Goal: Task Accomplishment & Management: Manage account settings

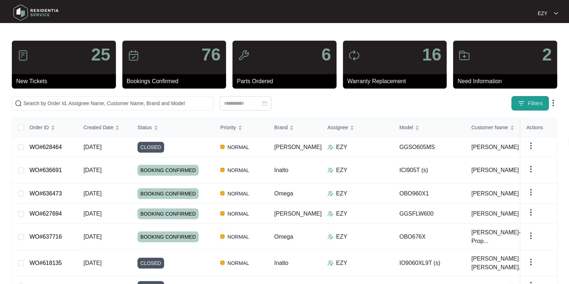
click at [542, 102] on span "Filters" at bounding box center [535, 104] width 15 height 8
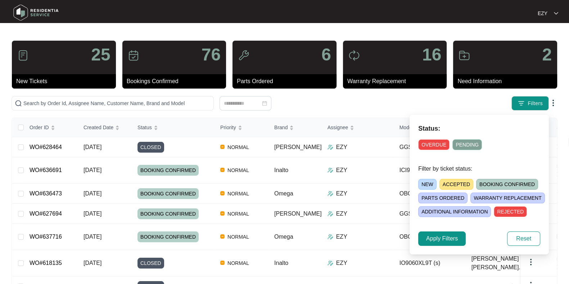
click at [427, 183] on span "NEW" at bounding box center [427, 184] width 18 height 11
click at [437, 237] on span "Apply Filters" at bounding box center [442, 238] width 32 height 9
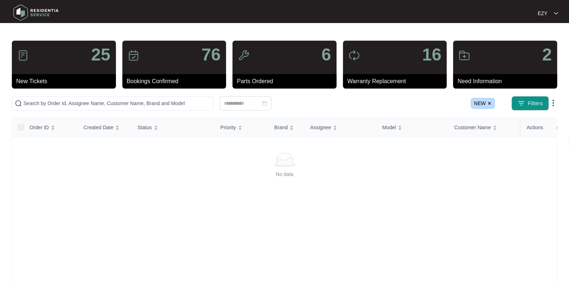
click at [492, 102] on img at bounding box center [490, 103] width 4 height 4
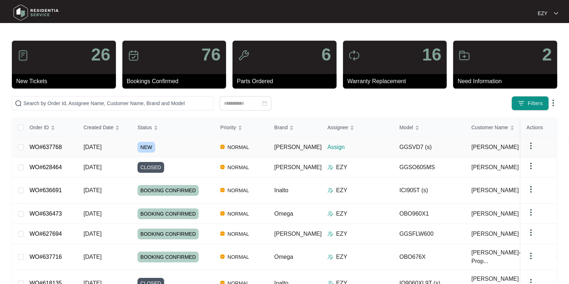
click at [185, 151] on div "NEW" at bounding box center [176, 147] width 77 height 11
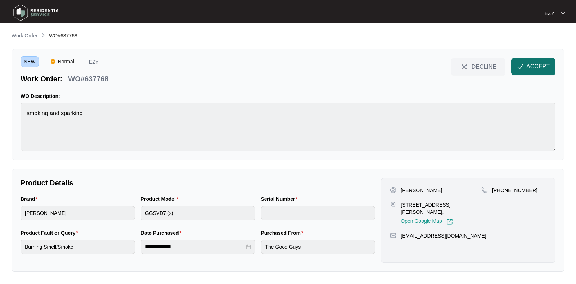
click at [549, 71] on button "ACCEPT" at bounding box center [533, 66] width 44 height 17
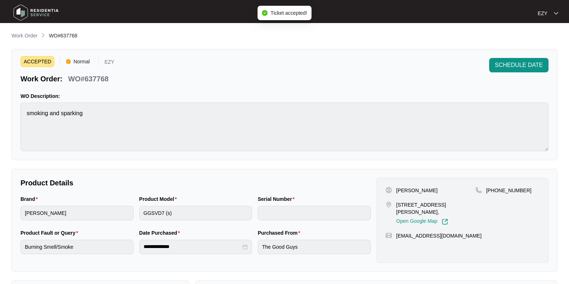
click at [85, 77] on p "WO#637768" at bounding box center [88, 79] width 40 height 10
copy div "WO#637768 SCHEDULE DATE"
click at [400, 205] on p "[STREET_ADDRESS][PERSON_NAME]," at bounding box center [435, 208] width 79 height 14
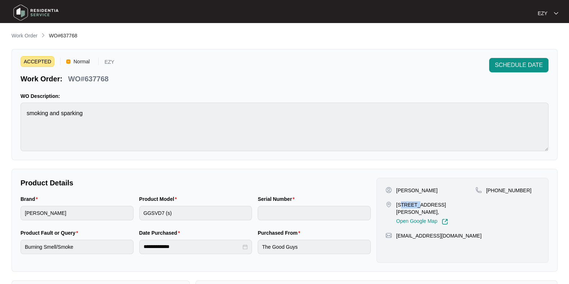
click at [400, 205] on p "[STREET_ADDRESS][PERSON_NAME]," at bounding box center [435, 208] width 79 height 14
copy p "[STREET_ADDRESS][PERSON_NAME],"
click at [405, 190] on p "[PERSON_NAME]" at bounding box center [416, 190] width 41 height 7
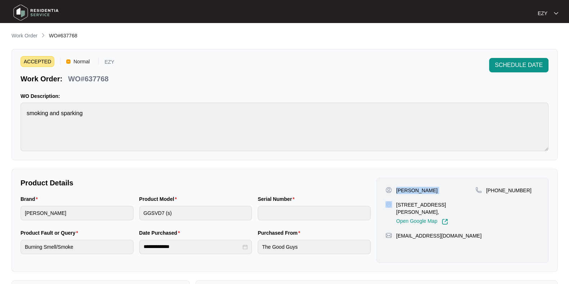
click at [405, 190] on p "[PERSON_NAME]" at bounding box center [416, 190] width 41 height 7
copy p "[PERSON_NAME]"
drag, startPoint x: 543, startPoint y: 189, endPoint x: 495, endPoint y: 192, distance: 47.6
click at [495, 192] on div "[PERSON_NAME] [STREET_ADDRESS][PERSON_NAME], Open Google Map [PHONE_NUMBER] [EM…" at bounding box center [463, 220] width 172 height 85
copy p "405445891"
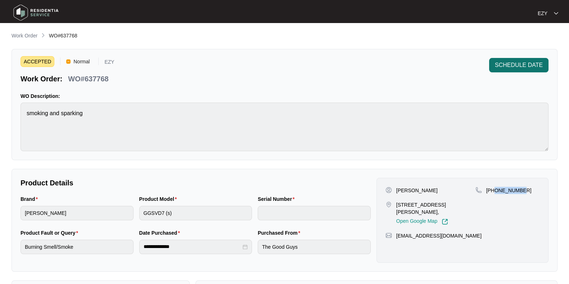
click at [533, 65] on span "SCHEDULE DATE" at bounding box center [519, 65] width 48 height 9
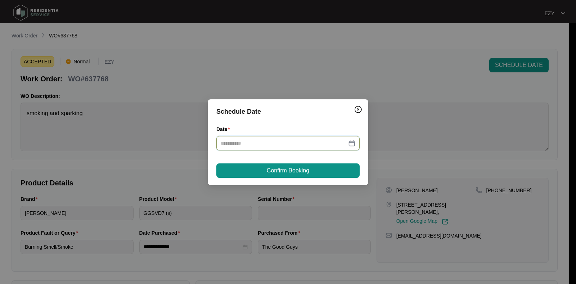
click at [302, 145] on input "Date" at bounding box center [284, 143] width 126 height 8
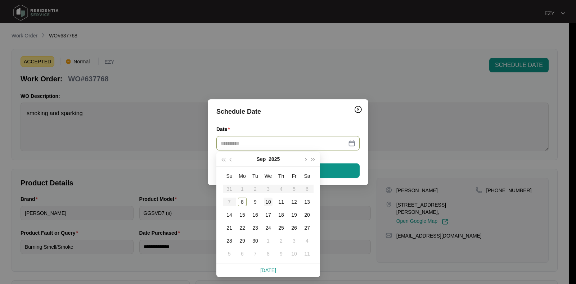
type input "**********"
click at [268, 204] on div "10" at bounding box center [268, 202] width 9 height 9
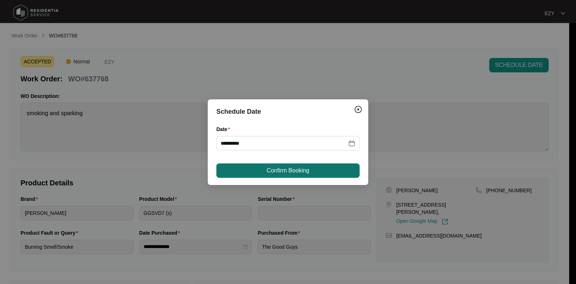
click at [277, 169] on span "Confirm Booking" at bounding box center [288, 170] width 42 height 9
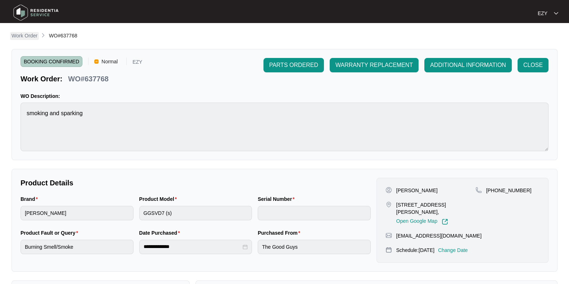
click at [33, 34] on p "Work Order" at bounding box center [25, 35] width 26 height 7
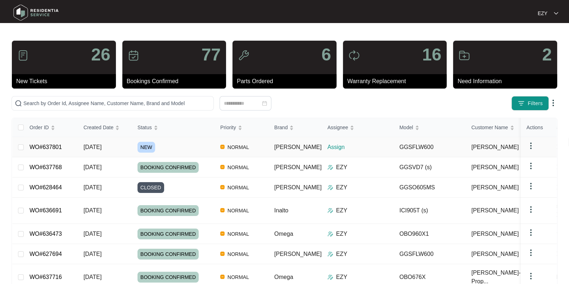
click at [180, 147] on div "NEW" at bounding box center [176, 147] width 77 height 11
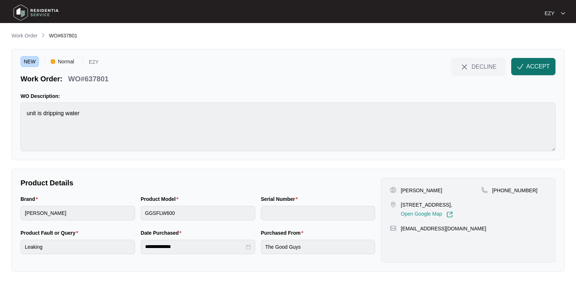
click at [540, 72] on button "ACCEPT" at bounding box center [533, 66] width 44 height 17
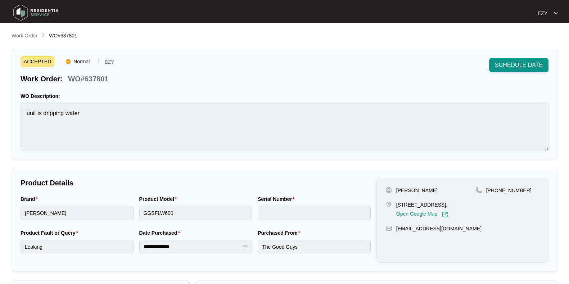
click at [90, 78] on p "WO#637801" at bounding box center [88, 79] width 40 height 10
copy div "WO#637801 SCHEDULE DATE"
click at [398, 189] on p "[PERSON_NAME]" at bounding box center [416, 190] width 41 height 7
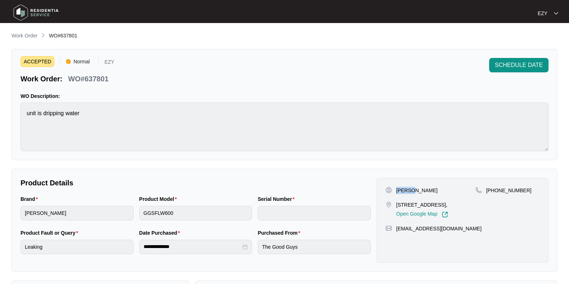
click at [398, 189] on p "[PERSON_NAME]" at bounding box center [416, 190] width 41 height 7
copy p "[PERSON_NAME]"
click at [421, 204] on p "[STREET_ADDRESS]," at bounding box center [422, 204] width 52 height 7
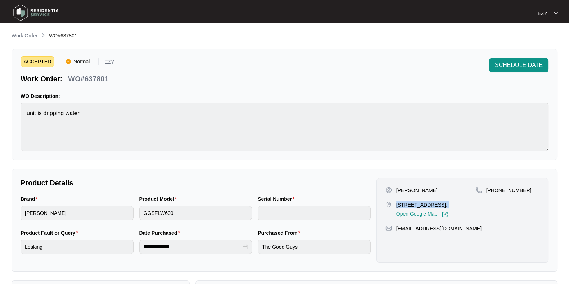
click at [421, 204] on p "[STREET_ADDRESS]," at bounding box center [422, 204] width 52 height 7
copy p "[STREET_ADDRESS],"
click at [400, 188] on p "[PERSON_NAME]" at bounding box center [416, 190] width 41 height 7
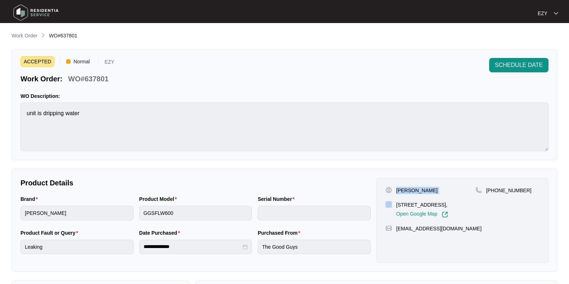
copy p "[PERSON_NAME]"
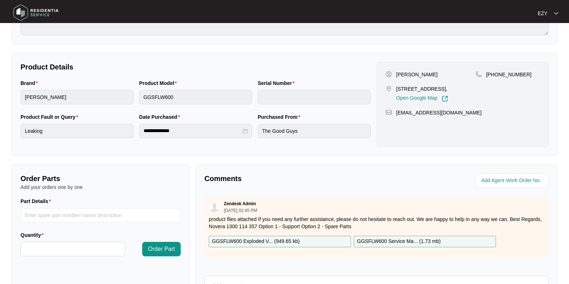
scroll to position [117, 0]
drag, startPoint x: 537, startPoint y: 76, endPoint x: 495, endPoint y: 73, distance: 41.9
click at [495, 73] on div "[PHONE_NUMBER]" at bounding box center [508, 73] width 64 height 7
copy p "430198481"
click at [270, 238] on p "GGSFLW600 Exploded V... ( 949.65 kb )" at bounding box center [256, 241] width 88 height 8
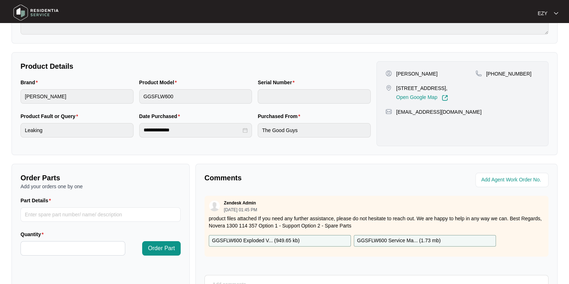
click at [365, 238] on p "GGSFLW600 Service Ma... ( 1.73 mb )" at bounding box center [399, 241] width 84 height 8
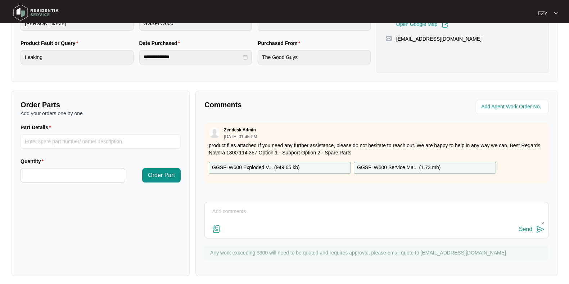
scroll to position [193, 0]
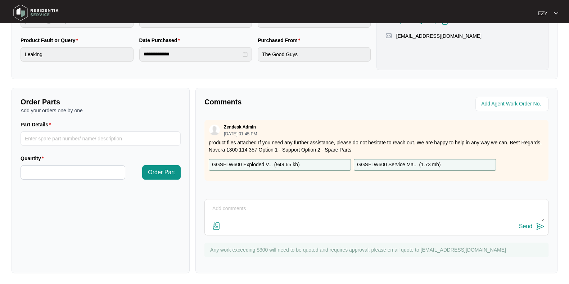
click at [255, 166] on p "GGSFLW600 Exploded V... ( 949.65 kb )" at bounding box center [256, 165] width 88 height 8
click at [416, 163] on p "GGSFLW600 Service Ma... ( 1.73 mb )" at bounding box center [399, 165] width 84 height 8
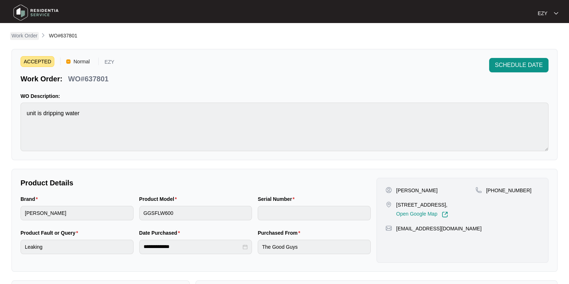
click at [27, 36] on p "Work Order" at bounding box center [25, 35] width 26 height 7
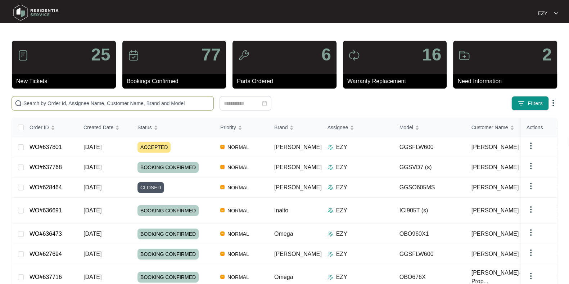
click at [180, 107] on input "text" at bounding box center [116, 103] width 187 height 8
paste input "636396"
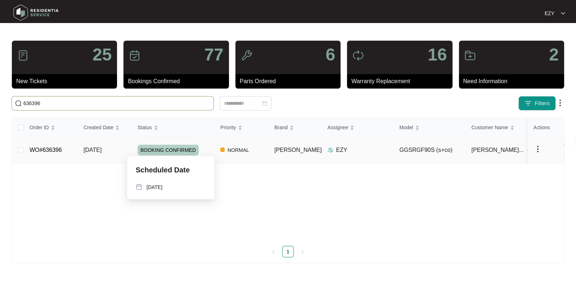
type input "636396"
click at [208, 145] on div "BOOKING CONFIRMED" at bounding box center [176, 150] width 77 height 11
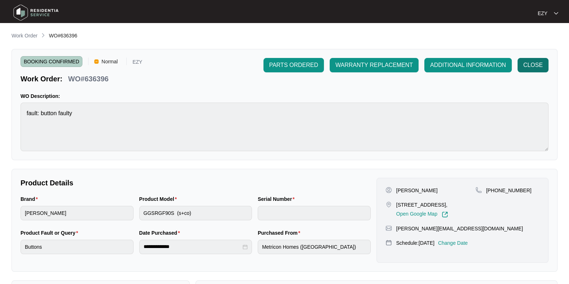
click at [537, 68] on span "CLOSE" at bounding box center [533, 65] width 19 height 9
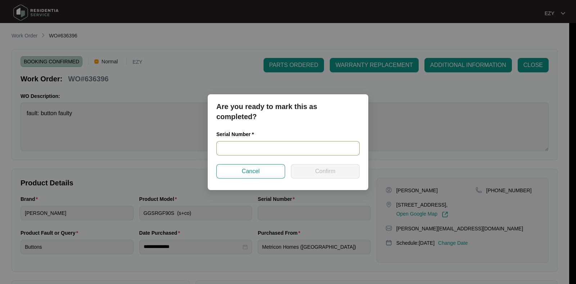
click at [304, 149] on input "text" at bounding box center [287, 148] width 143 height 14
paste input "RR0325001161"
type input "RR0325001161"
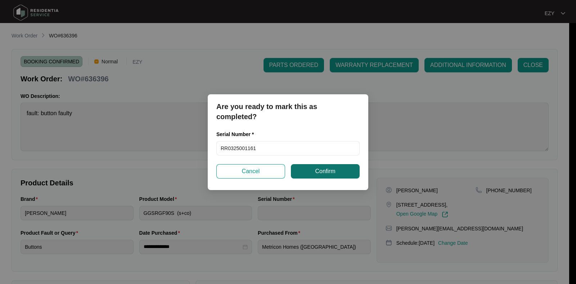
click at [325, 173] on span "Confirm" at bounding box center [325, 171] width 20 height 9
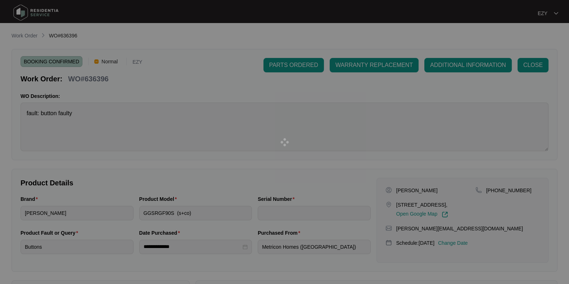
type input "RR0325001161"
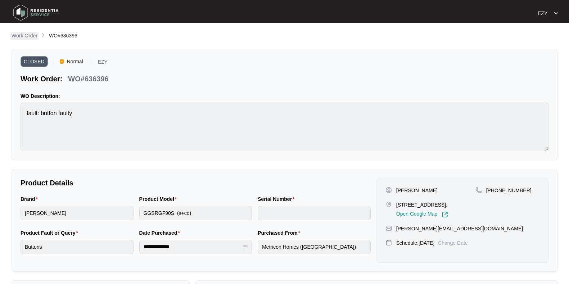
click at [29, 37] on p "Work Order" at bounding box center [25, 35] width 26 height 7
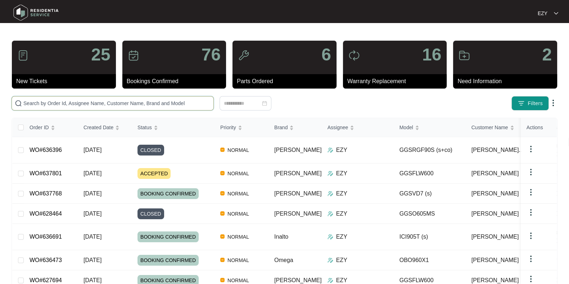
click at [181, 103] on input "text" at bounding box center [116, 103] width 187 height 8
paste input "636473"
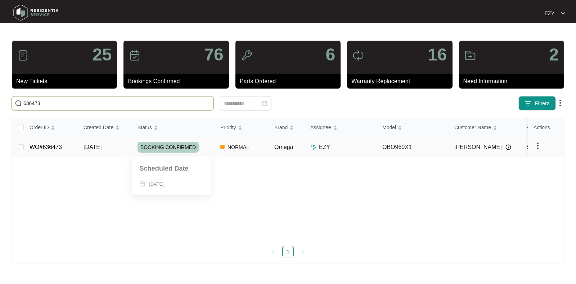
type input "636473"
click at [209, 145] on div "BOOKING CONFIRMED" at bounding box center [176, 147] width 77 height 11
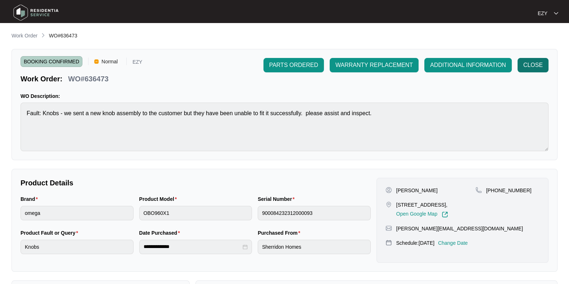
click at [534, 68] on span "CLOSE" at bounding box center [533, 65] width 19 height 9
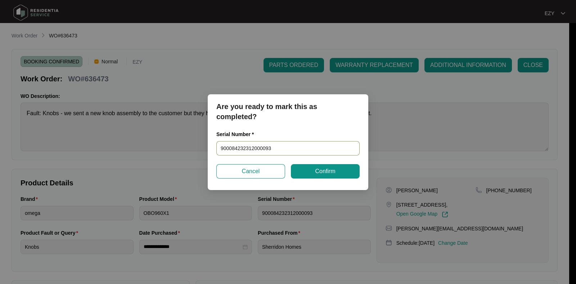
click at [284, 148] on input "900084232312000093" at bounding box center [287, 148] width 143 height 14
click at [306, 167] on button "Confirm" at bounding box center [325, 171] width 69 height 14
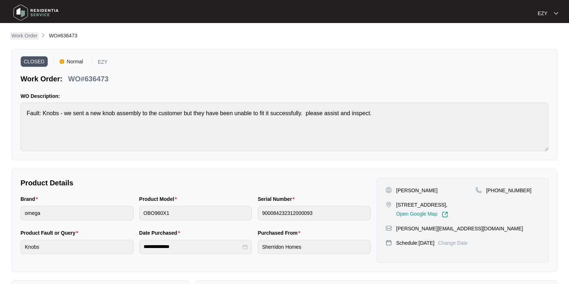
click at [27, 32] on p "Work Order" at bounding box center [25, 35] width 26 height 7
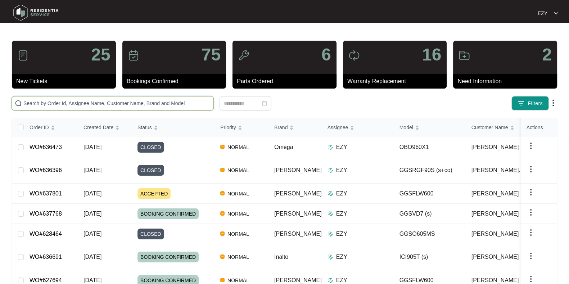
click at [154, 102] on input "text" at bounding box center [116, 103] width 187 height 8
paste input "633817"
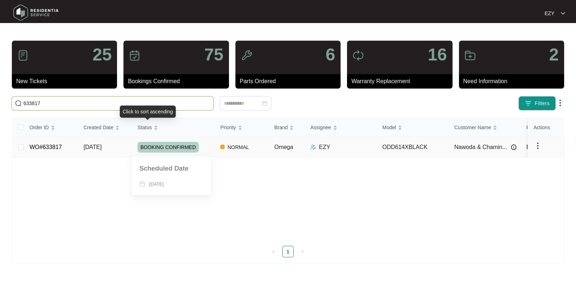
type input "633817"
click at [207, 143] on div "BOOKING CONFIRMED" at bounding box center [176, 147] width 77 height 11
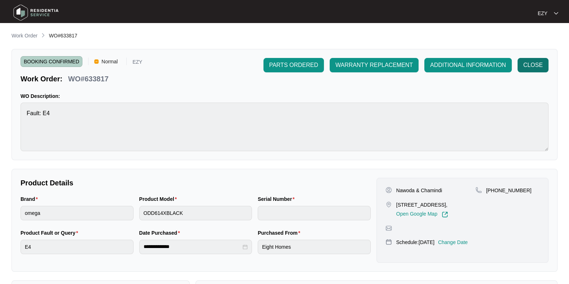
click at [526, 69] on button "CLOSE" at bounding box center [533, 65] width 31 height 14
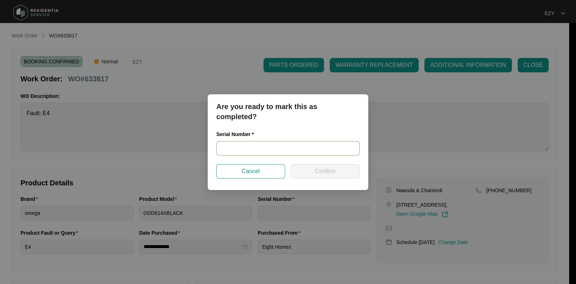
click at [291, 147] on input "text" at bounding box center [287, 148] width 143 height 14
paste input "23119703060100002"
type input "23119703060100002"
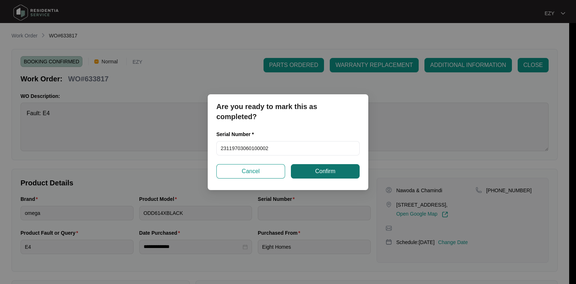
click at [311, 170] on button "Confirm" at bounding box center [325, 171] width 69 height 14
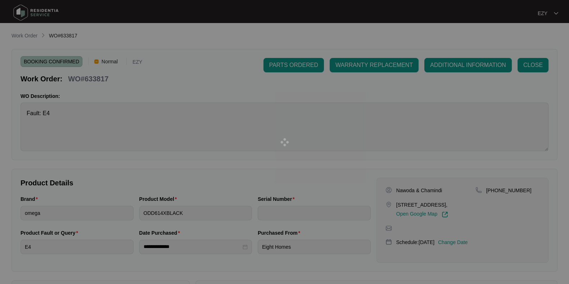
type input "23119703060100002"
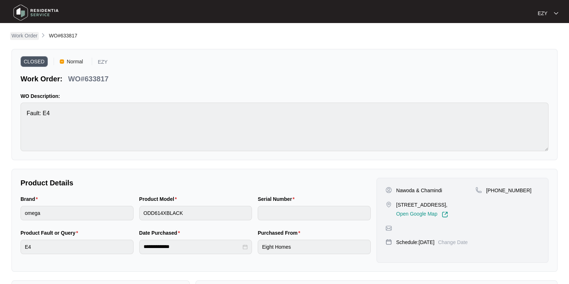
click at [31, 40] on link "Work Order" at bounding box center [24, 36] width 29 height 8
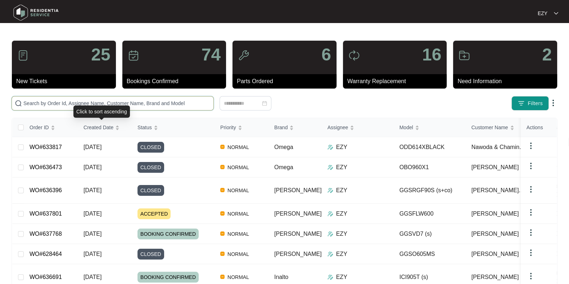
click at [103, 103] on input "text" at bounding box center [116, 103] width 187 height 8
paste input "635574"
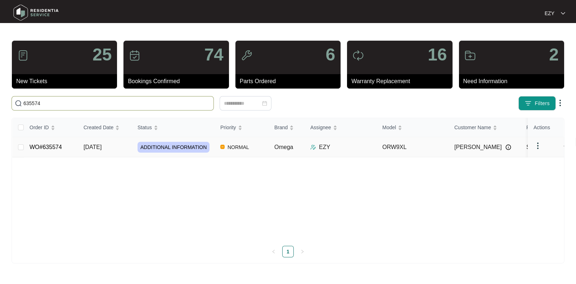
type input "635574"
click at [219, 152] on td "NORMAL" at bounding box center [242, 147] width 54 height 20
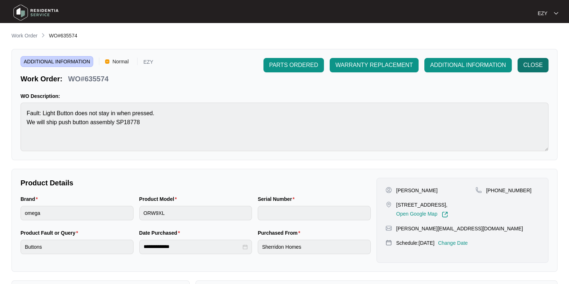
click at [526, 67] on span "CLOSE" at bounding box center [533, 65] width 19 height 9
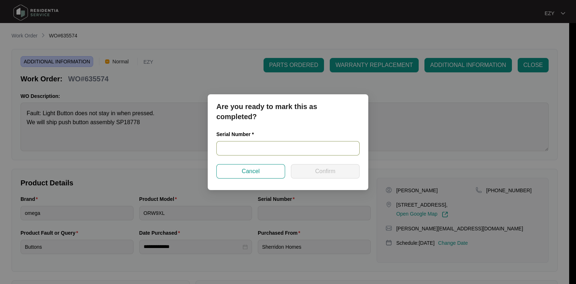
click at [259, 154] on input "text" at bounding box center [287, 148] width 143 height 14
paste input "ORW9XLAT231000165"
type input "ORW9XLAT231000165"
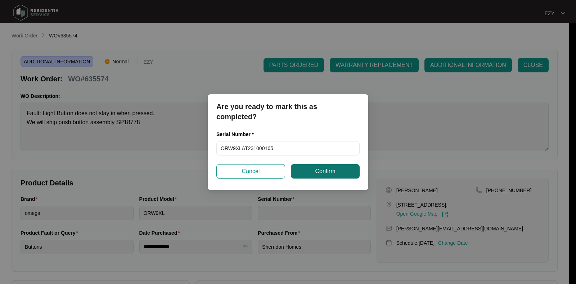
click at [314, 175] on button "Confirm" at bounding box center [325, 171] width 69 height 14
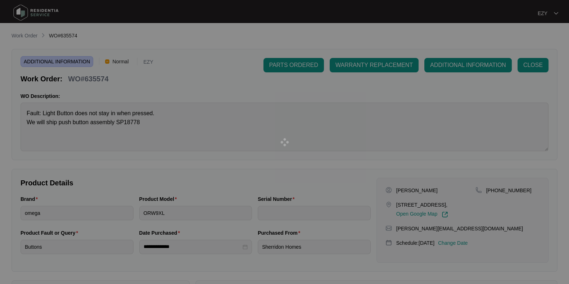
type input "ORW9XLAT231000165"
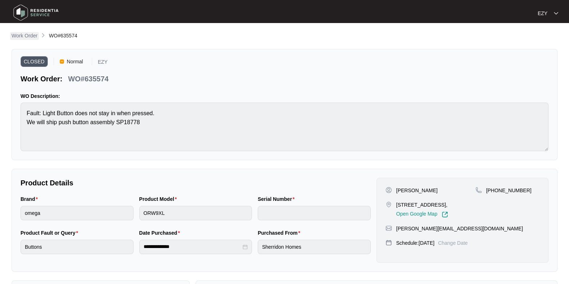
click at [23, 33] on p "Work Order" at bounding box center [25, 35] width 26 height 7
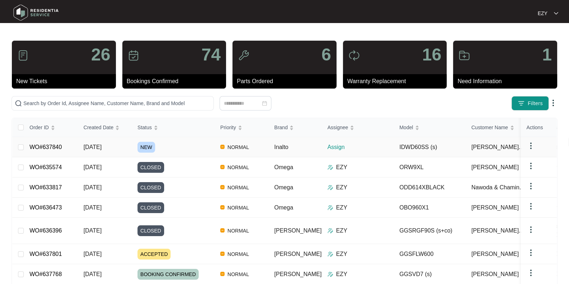
click at [186, 145] on div "NEW" at bounding box center [176, 147] width 77 height 11
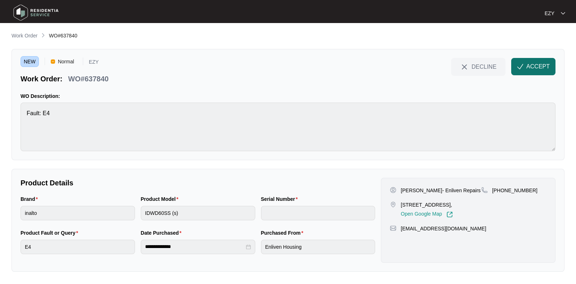
click at [549, 67] on span "ACCEPT" at bounding box center [537, 66] width 23 height 9
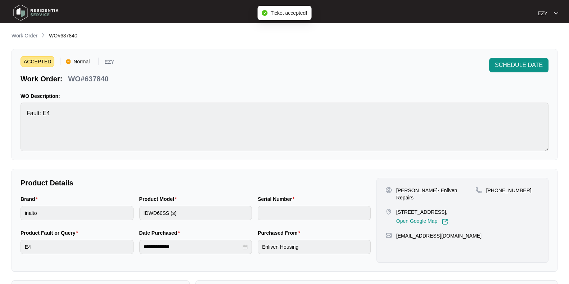
click at [98, 80] on p "WO#637840" at bounding box center [88, 79] width 40 height 10
copy div "WO#637840 SCHEDULE DATE"
click at [183, 220] on div "Product Model IDWD60SS (s)" at bounding box center [195, 212] width 119 height 34
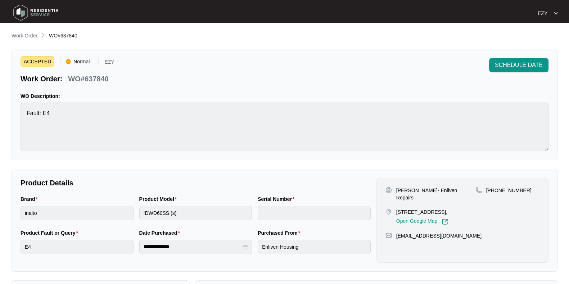
click at [183, 220] on div "Product Model IDWD60SS (s)" at bounding box center [195, 212] width 119 height 34
drag, startPoint x: 440, startPoint y: 190, endPoint x: 396, endPoint y: 190, distance: 43.9
click at [396, 190] on p "[PERSON_NAME]- Enliven Repairs" at bounding box center [435, 194] width 79 height 14
click at [441, 192] on p "[PERSON_NAME]- Enliven Repairs" at bounding box center [435, 194] width 79 height 14
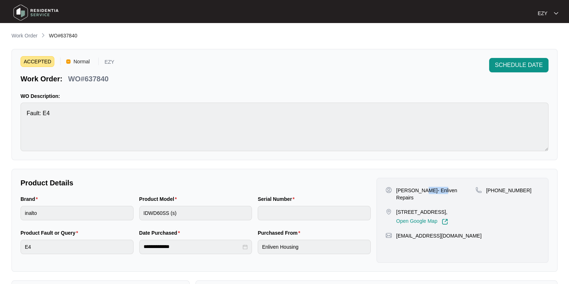
drag, startPoint x: 440, startPoint y: 189, endPoint x: 420, endPoint y: 189, distance: 20.2
click at [420, 189] on p "[PERSON_NAME]- Enliven Repairs" at bounding box center [435, 194] width 79 height 14
click at [436, 195] on p "[PERSON_NAME]- Enliven Repairs" at bounding box center [435, 194] width 79 height 14
drag, startPoint x: 441, startPoint y: 190, endPoint x: 393, endPoint y: 190, distance: 47.9
click at [393, 190] on div "[PERSON_NAME]- Enliven Repairs" at bounding box center [431, 194] width 90 height 14
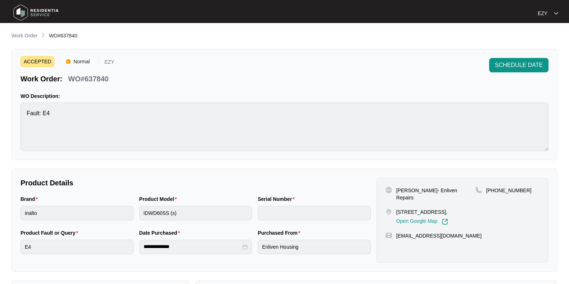
click at [407, 214] on p "[STREET_ADDRESS]," at bounding box center [422, 211] width 52 height 7
drag, startPoint x: 528, startPoint y: 186, endPoint x: 495, endPoint y: 190, distance: 32.7
click at [495, 190] on div "[PHONE_NUMBER]" at bounding box center [508, 190] width 64 height 7
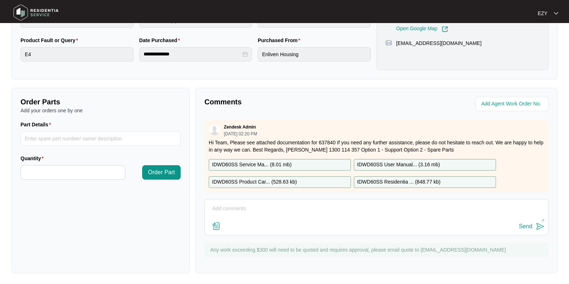
scroll to position [13, 0]
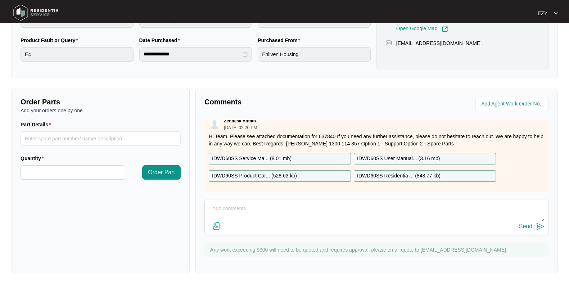
click at [295, 153] on div "IDWD60SS Service Ma... ( 8.01 mb )" at bounding box center [280, 159] width 142 height 12
click at [291, 172] on p "IDWD60SS Product Car... ( 528.63 kb )" at bounding box center [254, 176] width 85 height 8
click at [426, 155] on p "IDWD60SS User Manual... ( 3.16 mb )" at bounding box center [398, 159] width 83 height 8
click at [414, 172] on p "IDWD60SS Residentia ... ( 848.77 kb )" at bounding box center [399, 176] width 84 height 8
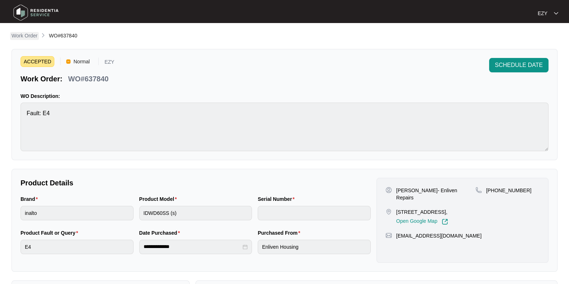
click at [38, 39] on link "Work Order" at bounding box center [24, 36] width 29 height 8
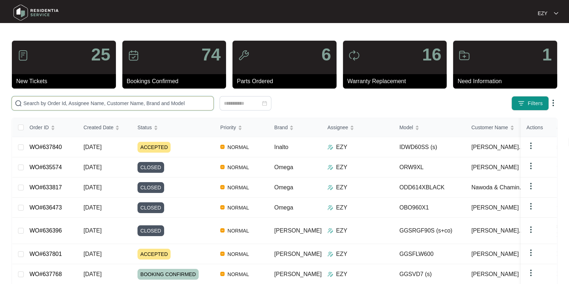
click at [94, 105] on input "text" at bounding box center [116, 103] width 187 height 8
paste input "627694"
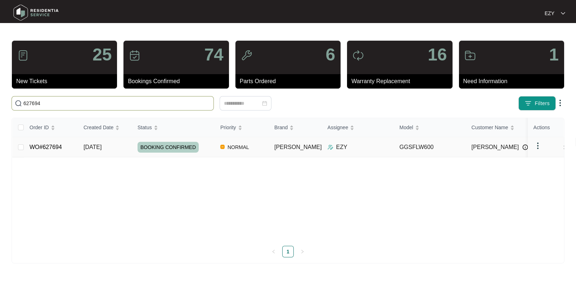
type input "627694"
click at [207, 147] on div "BOOKING CONFIRMED" at bounding box center [176, 147] width 77 height 11
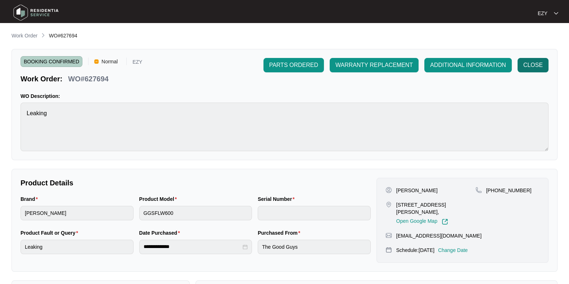
click at [536, 67] on span "CLOSE" at bounding box center [533, 65] width 19 height 9
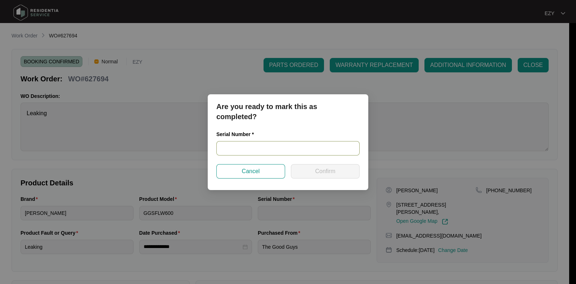
click at [287, 153] on input "text" at bounding box center [287, 148] width 143 height 14
paste input "540K422690136045J00514"
type input "540K422690136045J00514"
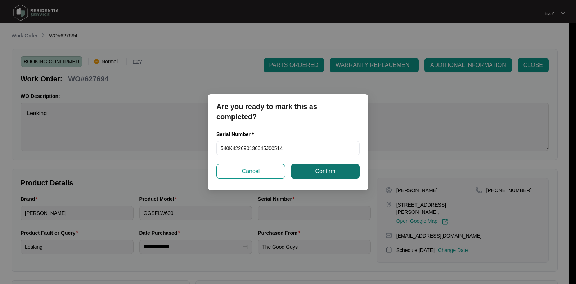
click at [333, 169] on span "Confirm" at bounding box center [325, 171] width 20 height 9
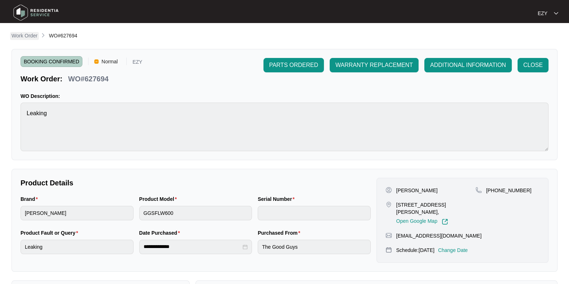
click at [15, 40] on link "Work Order" at bounding box center [24, 36] width 29 height 8
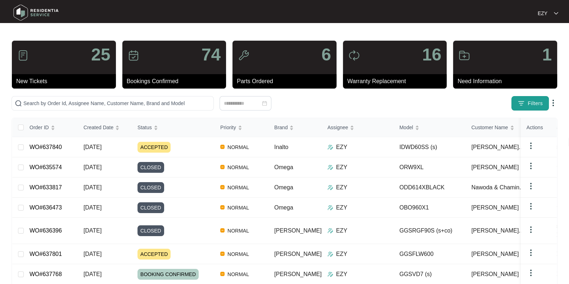
click at [527, 106] on button "Filters" at bounding box center [530, 103] width 37 height 14
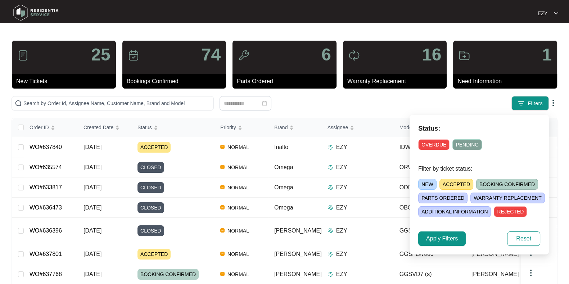
click at [456, 183] on span "ACCEPTED" at bounding box center [457, 184] width 34 height 11
click at [436, 238] on span "Apply Filters" at bounding box center [442, 238] width 32 height 9
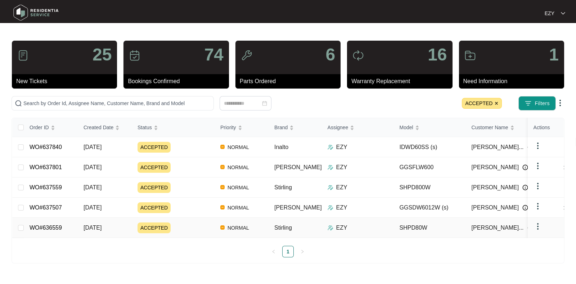
click at [193, 225] on div "ACCEPTED" at bounding box center [176, 228] width 77 height 11
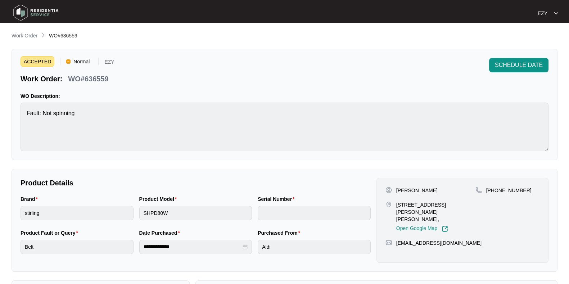
click at [102, 78] on p "WO#636559" at bounding box center [88, 79] width 40 height 10
click at [30, 38] on p "Work Order" at bounding box center [25, 35] width 26 height 7
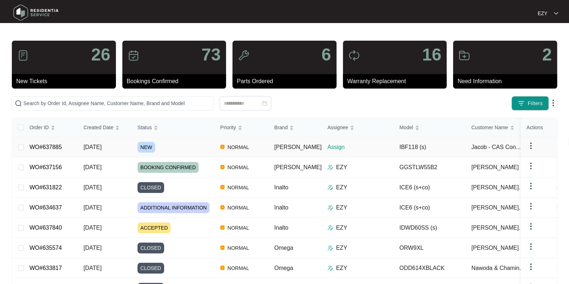
click at [179, 143] on div "NEW" at bounding box center [176, 147] width 77 height 11
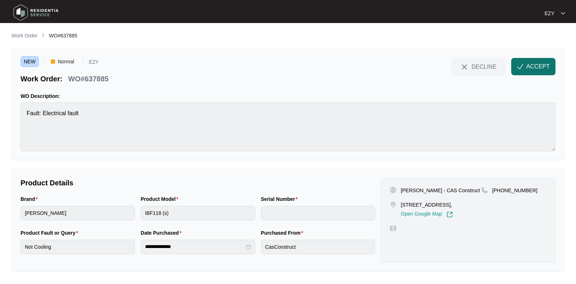
click at [531, 66] on span "ACCEPT" at bounding box center [537, 66] width 23 height 9
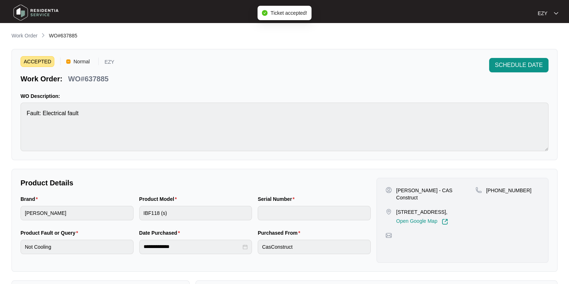
click at [89, 77] on p "WO#637885" at bounding box center [88, 79] width 40 height 10
click at [402, 185] on div "Jacob - CAS Construct [STREET_ADDRESS], Open Google Map [PHONE_NUMBER]" at bounding box center [463, 220] width 172 height 85
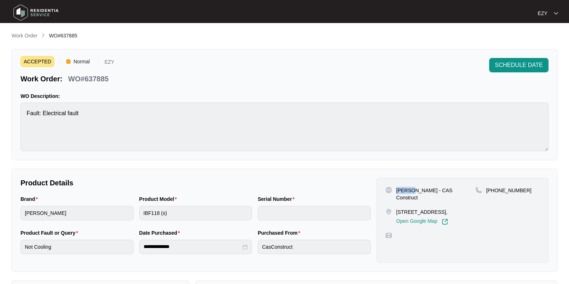
click at [402, 185] on div "Jacob - CAS Construct [STREET_ADDRESS], Open Google Map [PHONE_NUMBER]" at bounding box center [463, 220] width 172 height 85
click at [438, 208] on p "[STREET_ADDRESS]," at bounding box center [422, 211] width 52 height 7
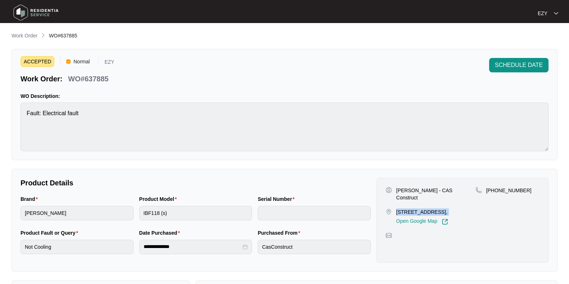
click at [438, 208] on p "[STREET_ADDRESS]," at bounding box center [422, 211] width 52 height 7
drag, startPoint x: 532, startPoint y: 187, endPoint x: 494, endPoint y: 192, distance: 38.1
click at [494, 192] on div "[PHONE_NUMBER]" at bounding box center [508, 190] width 64 height 7
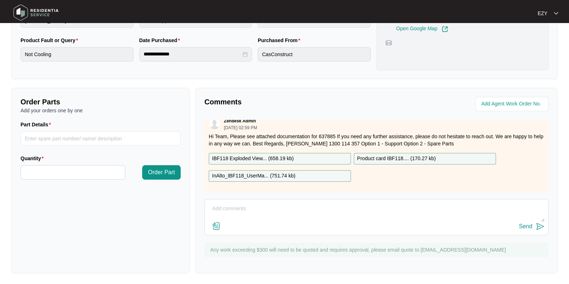
scroll to position [13, 0]
click at [269, 155] on p "IBF118 Exploded View... ( 658.19 kb )" at bounding box center [253, 159] width 82 height 8
click at [265, 172] on p "InAlto_IBF118_UserMa... ( 751.74 kb )" at bounding box center [254, 176] width 84 height 8
click at [420, 153] on div "Product card IBF118.... ( 170.27 kb )" at bounding box center [425, 159] width 142 height 12
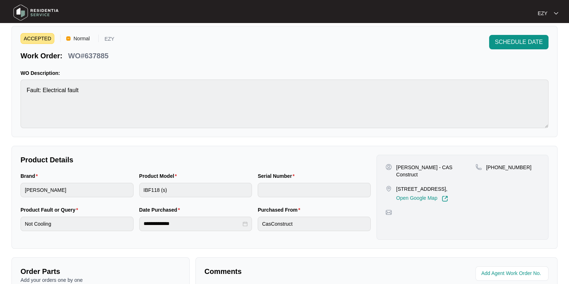
scroll to position [0, 0]
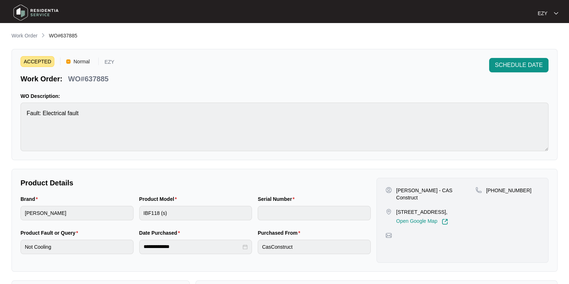
click at [525, 57] on div "ACCEPTED Normal EZY Work Order: WO#637885 SCHEDULE DATE WO Description: Fault: …" at bounding box center [285, 104] width 546 height 111
click at [527, 67] on span "SCHEDULE DATE" at bounding box center [519, 65] width 48 height 9
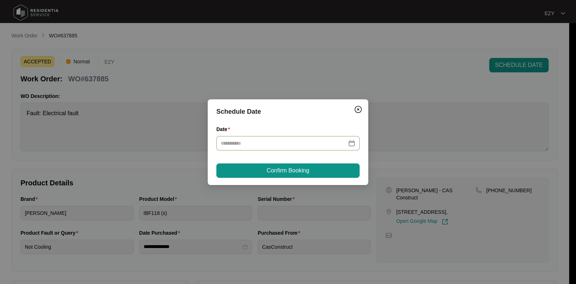
click at [290, 147] on div at bounding box center [287, 143] width 143 height 14
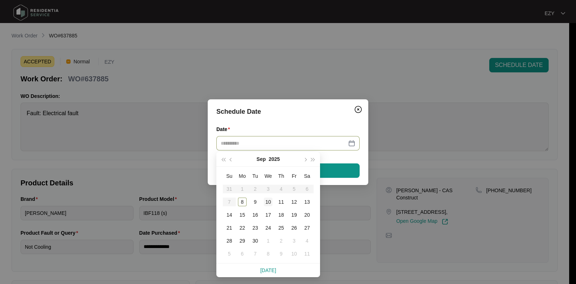
type input "**********"
click at [266, 201] on div "10" at bounding box center [268, 202] width 9 height 9
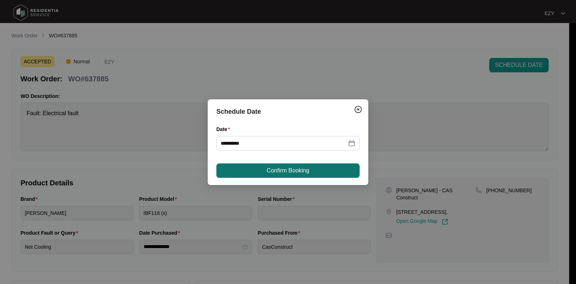
click at [302, 172] on span "Confirm Booking" at bounding box center [288, 170] width 42 height 9
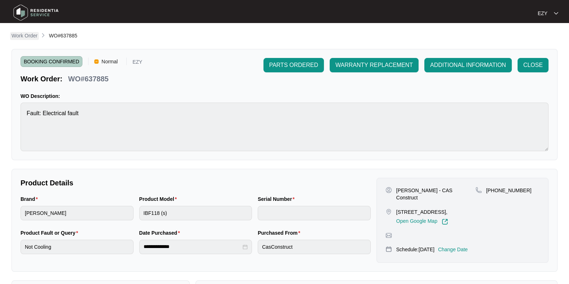
click at [24, 40] on link "Work Order" at bounding box center [24, 36] width 29 height 8
